Goal: Find specific page/section: Find specific page/section

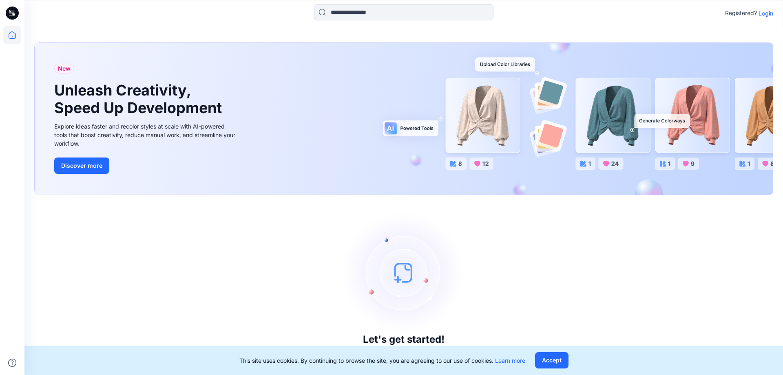
click at [769, 15] on p "Login" at bounding box center [766, 13] width 15 height 9
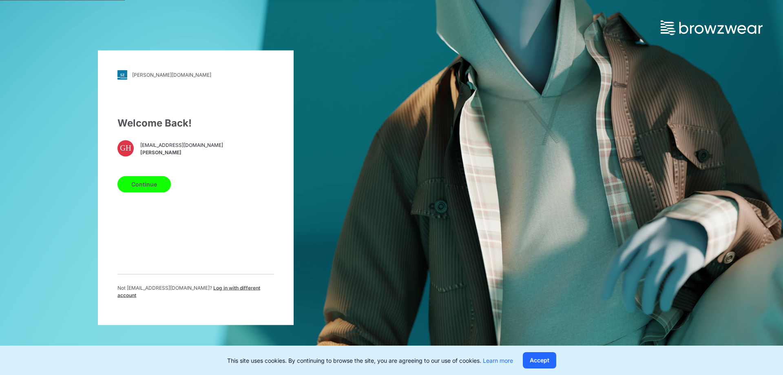
click at [156, 153] on span "[PERSON_NAME]" at bounding box center [181, 152] width 83 height 7
click at [149, 186] on button "Continue" at bounding box center [143, 184] width 53 height 16
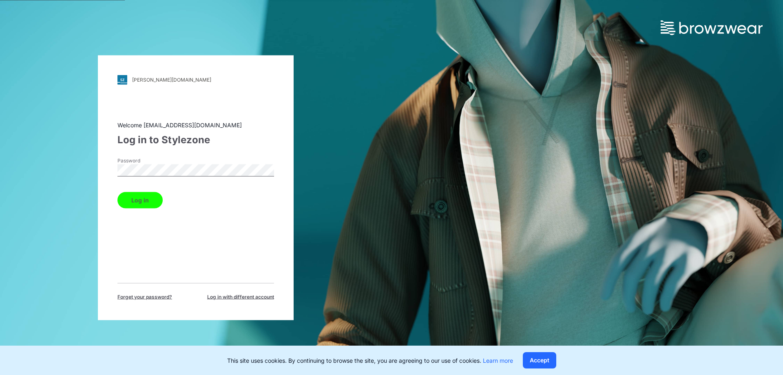
click at [156, 197] on button "Log in" at bounding box center [139, 200] width 45 height 16
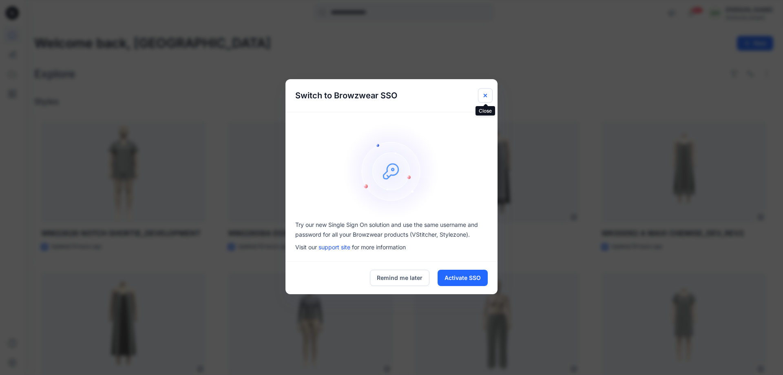
click at [481, 98] on button "Close" at bounding box center [485, 95] width 15 height 15
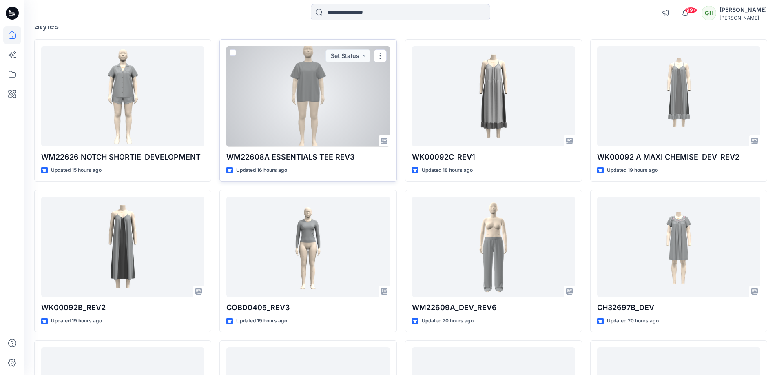
scroll to position [82, 0]
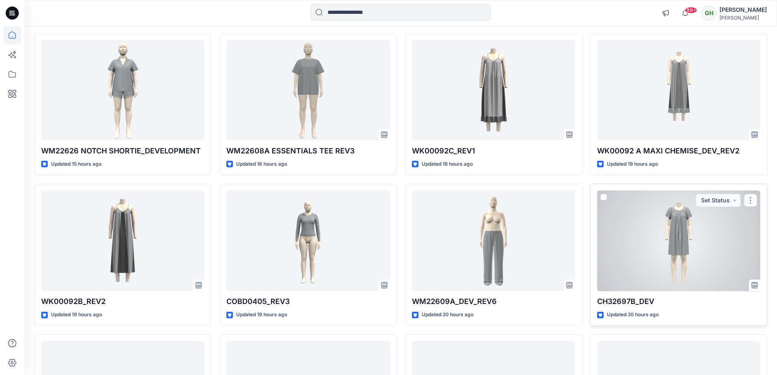
click at [640, 281] on div at bounding box center [678, 241] width 163 height 101
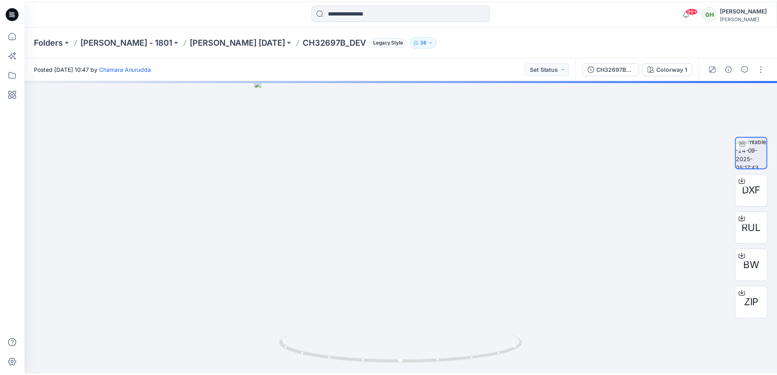
scroll to position [82, 0]
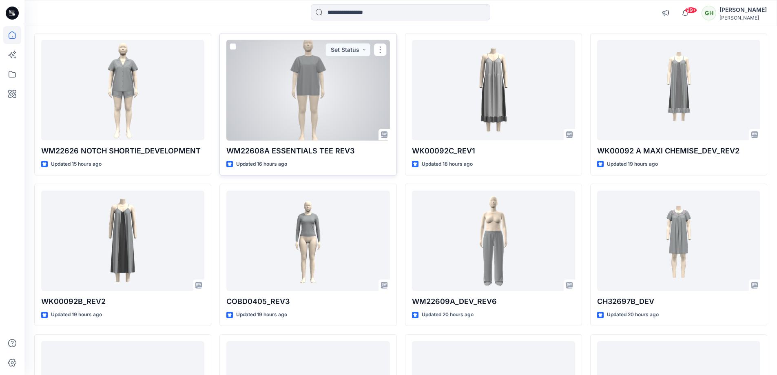
click at [300, 148] on p "WM22608A ESSENTIALS TEE REV3" at bounding box center [307, 150] width 163 height 11
click at [308, 140] on div at bounding box center [307, 90] width 163 height 101
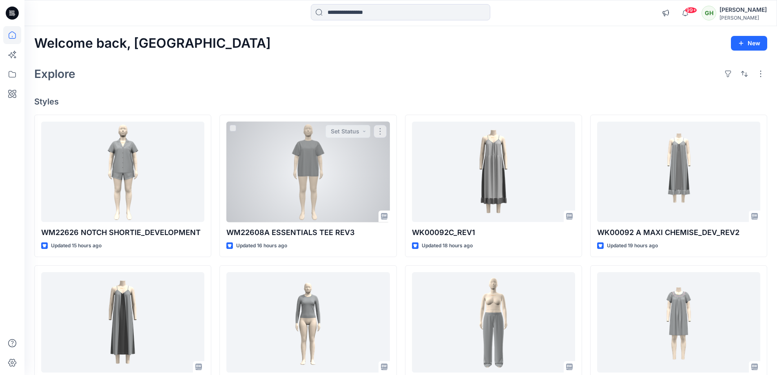
click at [317, 204] on div at bounding box center [307, 172] width 163 height 101
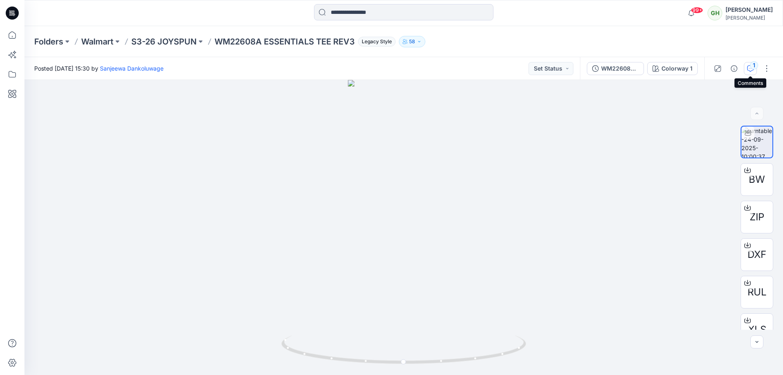
click at [755, 69] on div "1" at bounding box center [754, 65] width 8 height 8
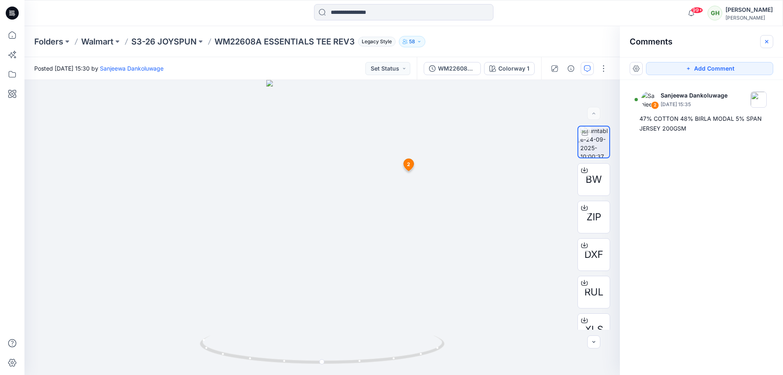
click at [769, 44] on icon "button" at bounding box center [767, 41] width 7 height 7
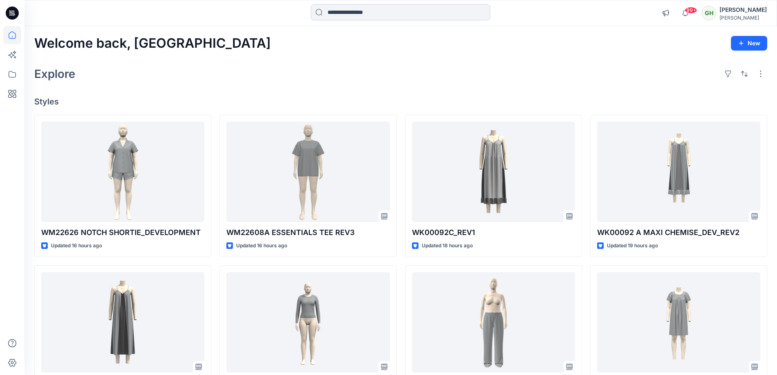
click at [357, 8] on input at bounding box center [400, 12] width 179 height 16
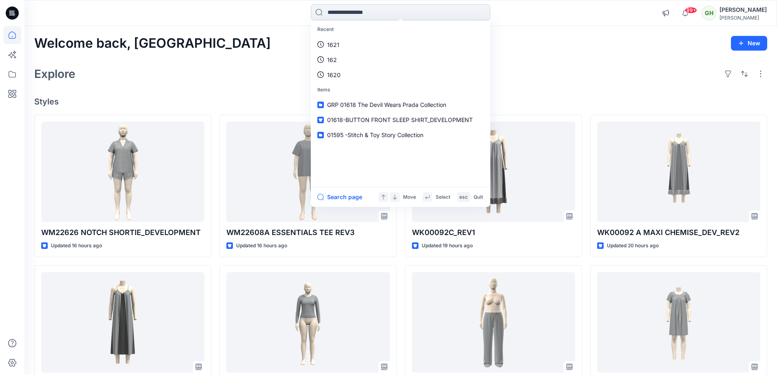
paste input "********"
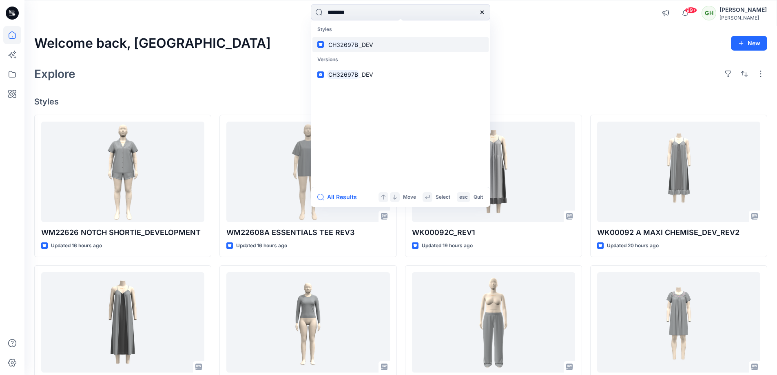
type input "********"
click at [368, 48] on p "CH32697B _DEV" at bounding box center [350, 44] width 46 height 9
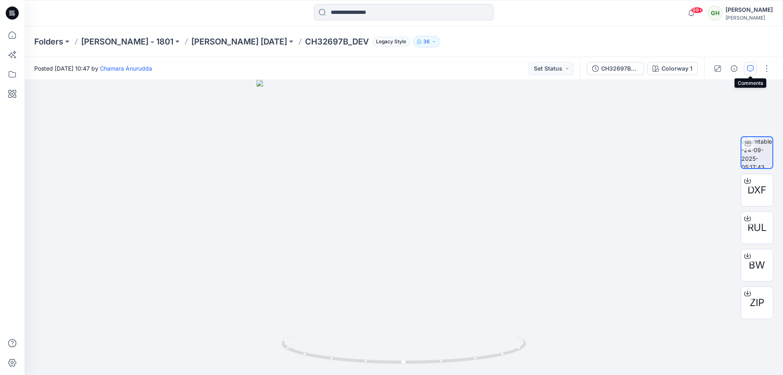
click at [748, 66] on icon "button" at bounding box center [750, 68] width 7 height 7
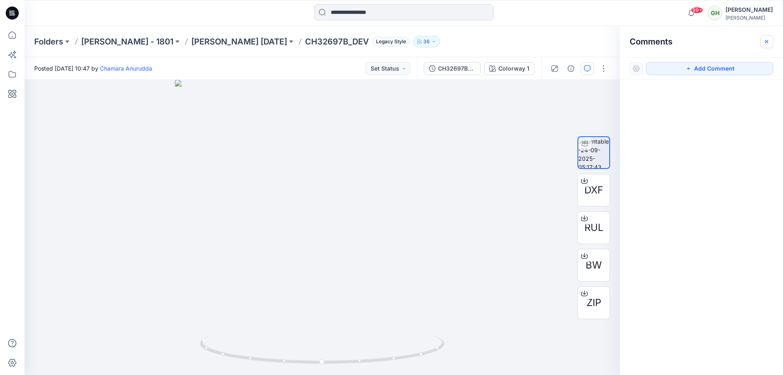
click at [769, 36] on button "button" at bounding box center [766, 41] width 13 height 13
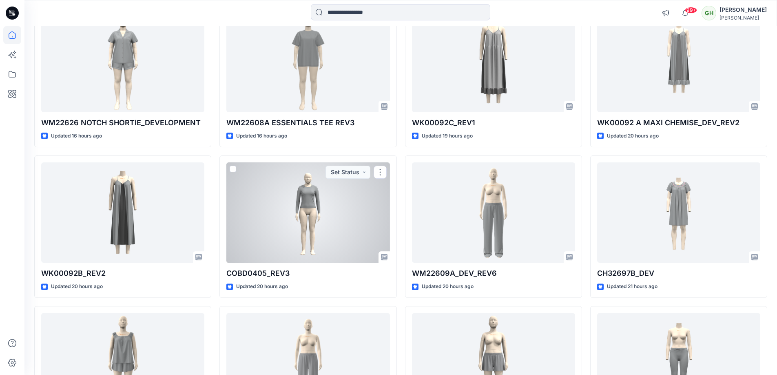
scroll to position [62, 0]
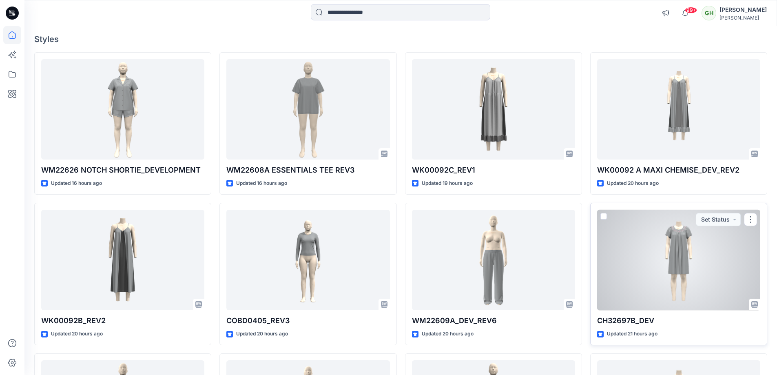
click at [685, 301] on div at bounding box center [678, 260] width 163 height 101
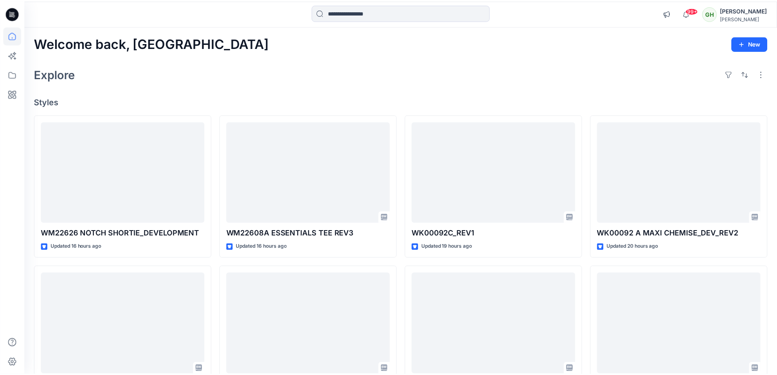
scroll to position [62, 0]
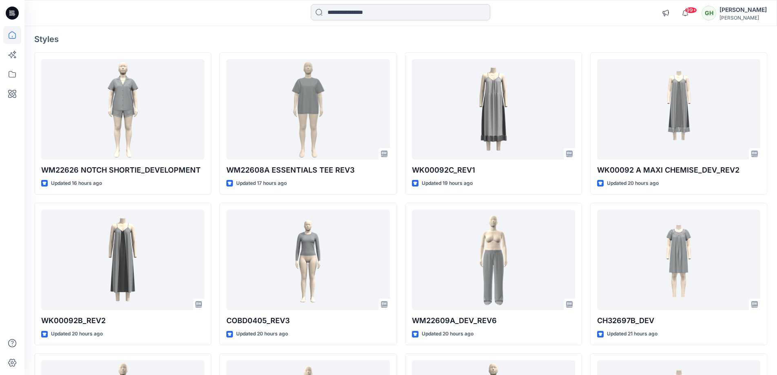
click at [340, 13] on input at bounding box center [400, 12] width 179 height 16
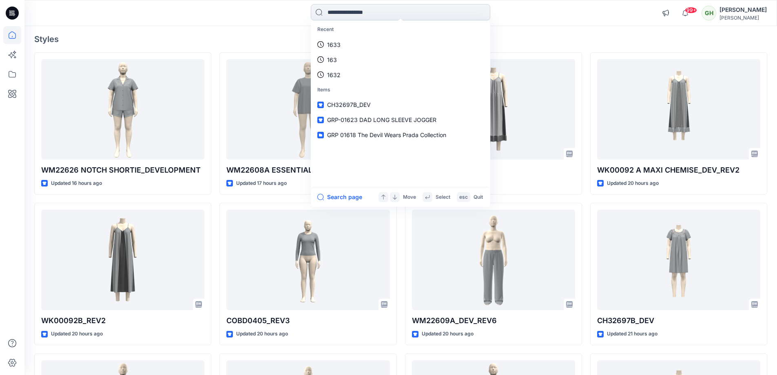
paste input "********"
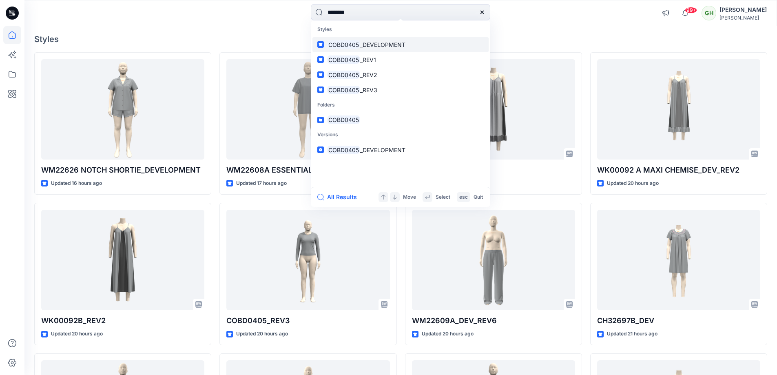
type input "********"
click at [407, 47] on link "COBD0405 _DEVELOPMENT" at bounding box center [400, 44] width 176 height 15
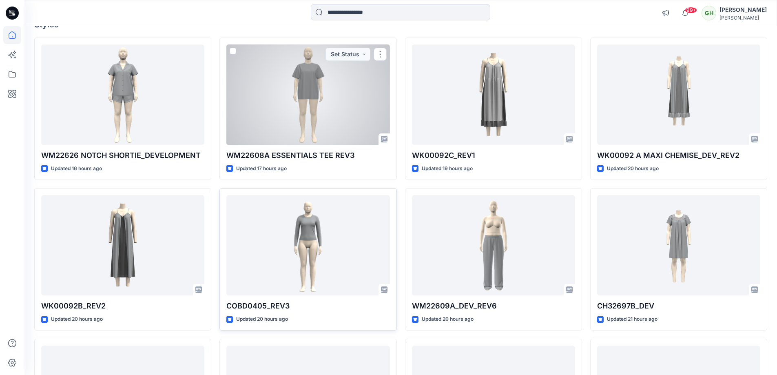
scroll to position [103, 0]
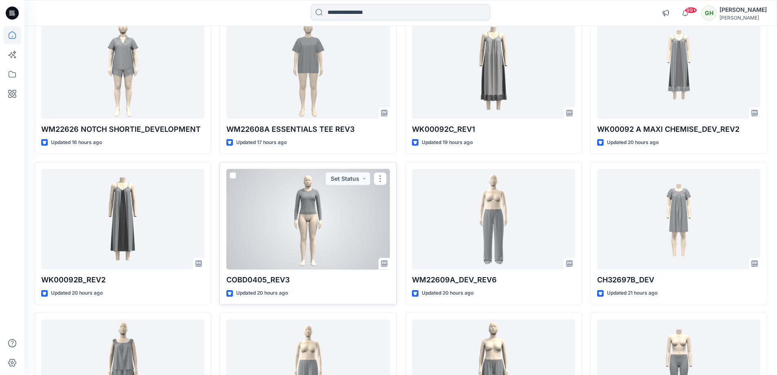
click at [275, 282] on p "COBD0405_REV3" at bounding box center [307, 279] width 163 height 11
click at [275, 281] on p "COBD0405_REV3" at bounding box center [307, 279] width 163 height 11
click at [279, 264] on div at bounding box center [307, 219] width 163 height 101
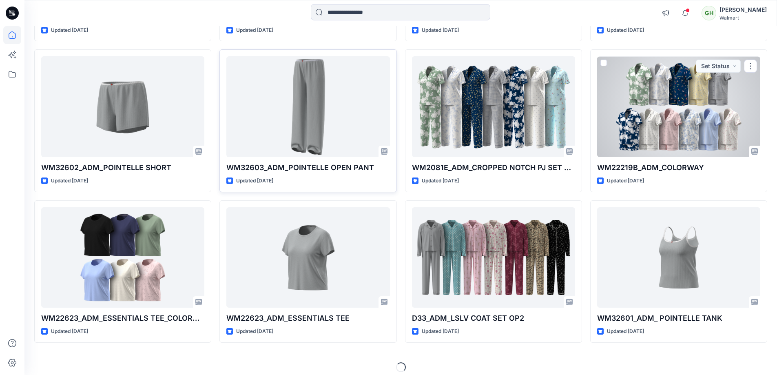
scroll to position [671, 0]
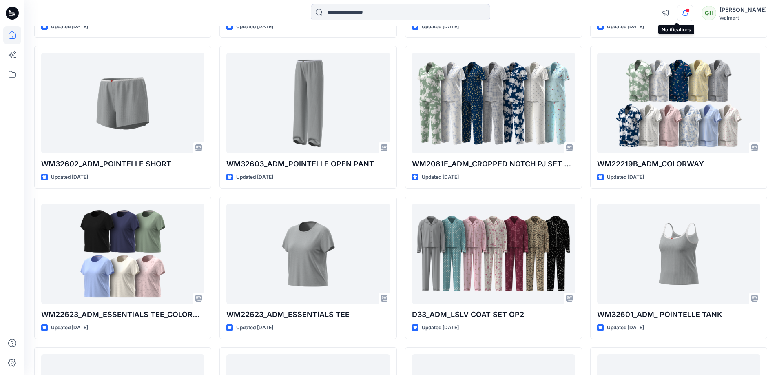
click at [678, 9] on icon "button" at bounding box center [686, 13] width 16 height 16
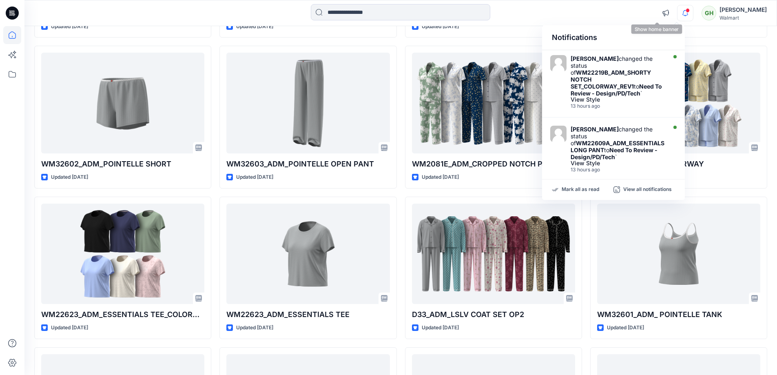
click at [633, 11] on div "Notifications [PERSON_NAME] changed the status of WM22219B_ADM_SHORTY NOTCH SET…" at bounding box center [400, 13] width 752 height 18
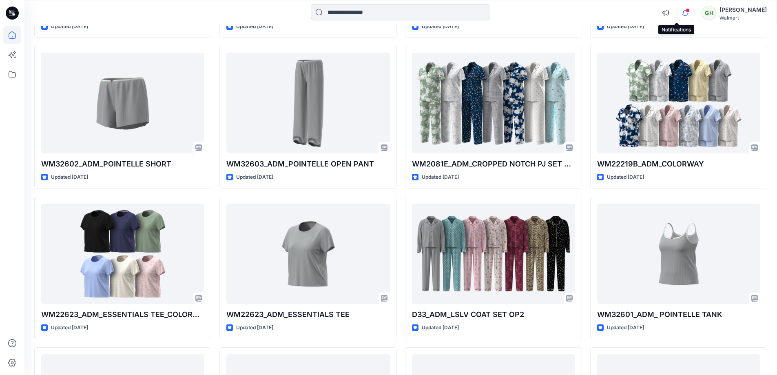
click at [680, 16] on icon "button" at bounding box center [686, 13] width 16 height 16
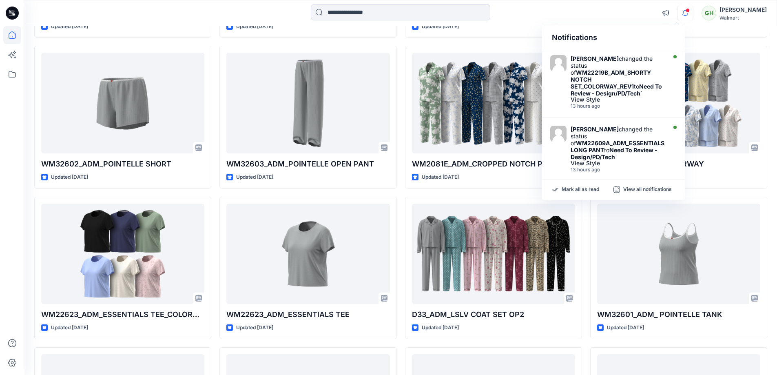
click at [611, 4] on div "Notifications Janelle Batlle changed the status of WM22219B_ADM_SHORTY NOTCH SE…" at bounding box center [400, 13] width 752 height 18
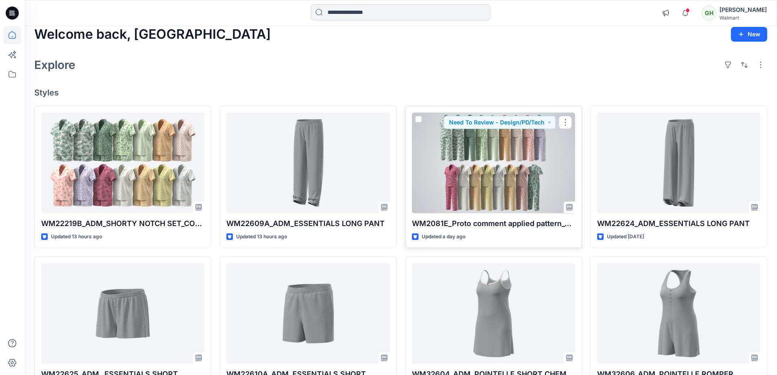
scroll to position [0, 0]
